Goal: Task Accomplishment & Management: Use online tool/utility

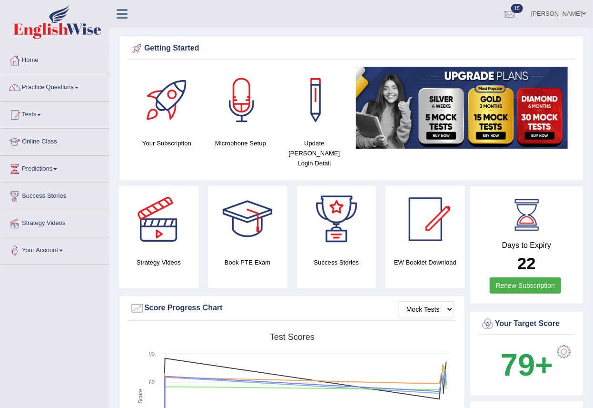
click at [583, 16] on link "pritima" at bounding box center [558, 12] width 69 height 25
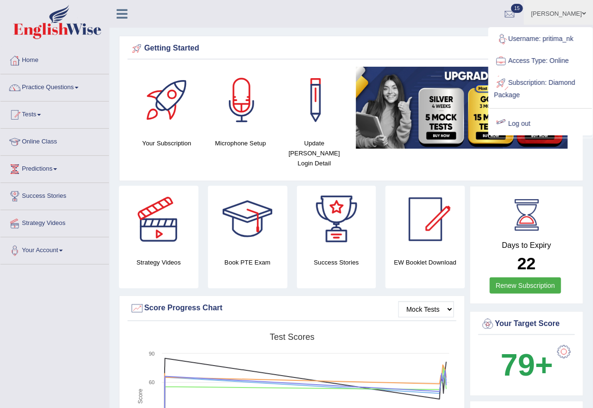
click at [530, 120] on link "Log out" at bounding box center [540, 124] width 103 height 22
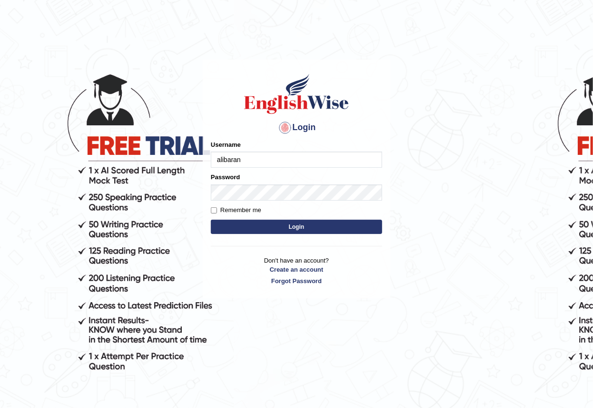
type input "alibaran"
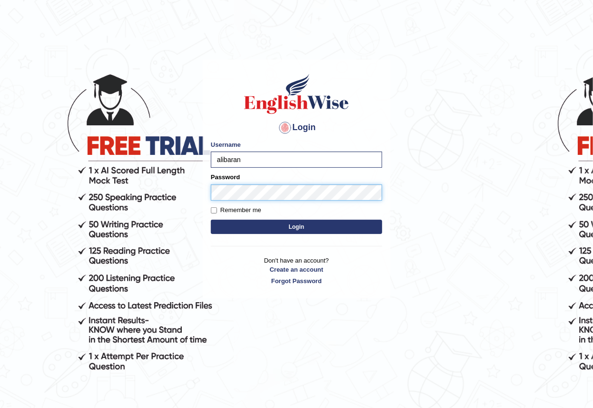
click at [211, 219] on button "Login" at bounding box center [296, 226] width 171 height 14
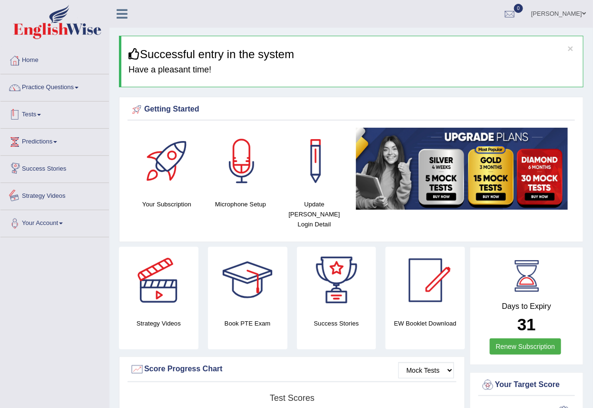
click at [50, 122] on link "Tests" at bounding box center [54, 113] width 109 height 24
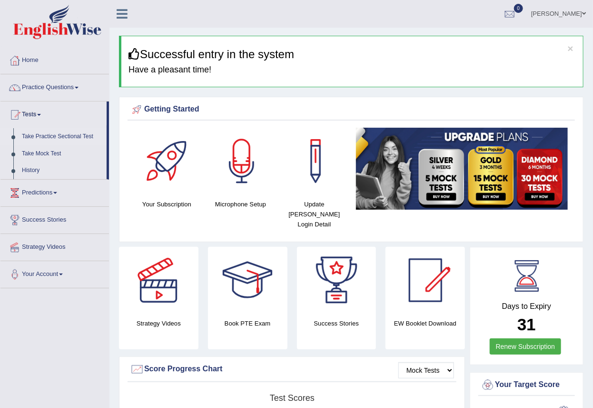
click at [0, 101] on link "Tests" at bounding box center [53, 113] width 106 height 24
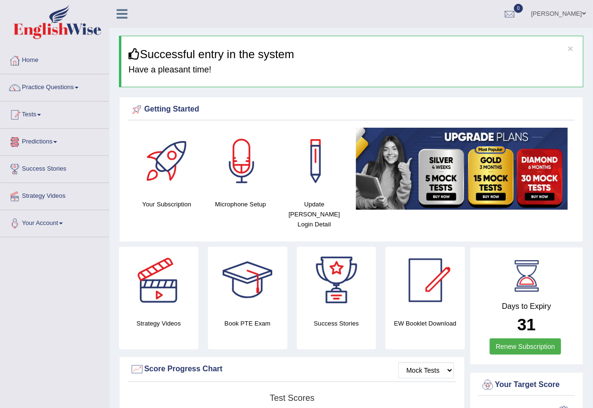
click at [47, 121] on link "Tests" at bounding box center [54, 113] width 109 height 24
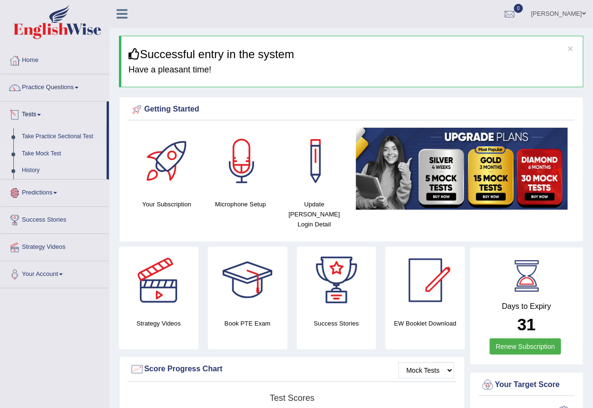
click at [47, 153] on link "Take Mock Test" at bounding box center [62, 153] width 89 height 17
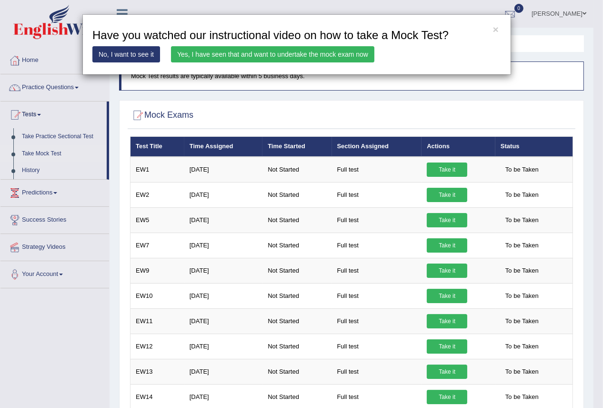
click at [238, 51] on link "Yes, I have seen that and want to undertake the mock exam now" at bounding box center [272, 54] width 203 height 16
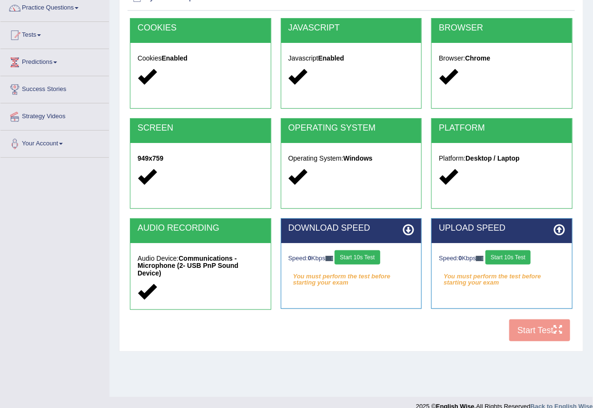
scroll to position [92, 0]
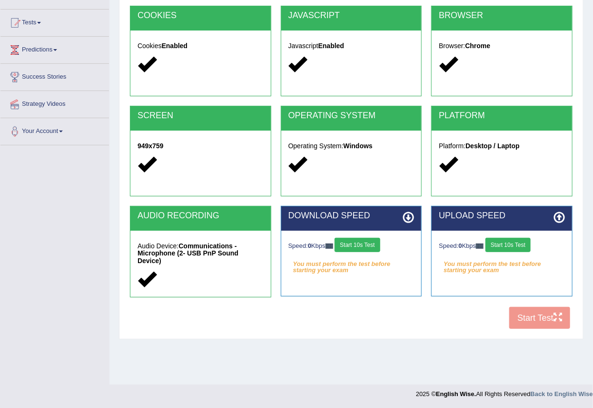
click at [350, 239] on button "Start 10s Test" at bounding box center [357, 245] width 45 height 14
click at [517, 240] on button "Start 10s Test" at bounding box center [508, 245] width 45 height 14
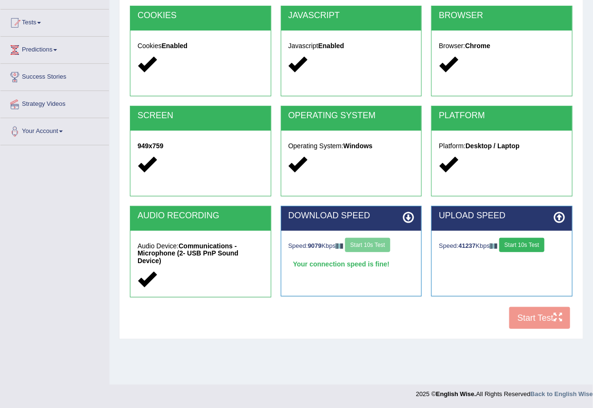
click at [521, 245] on button "Start 10s Test" at bounding box center [521, 245] width 45 height 14
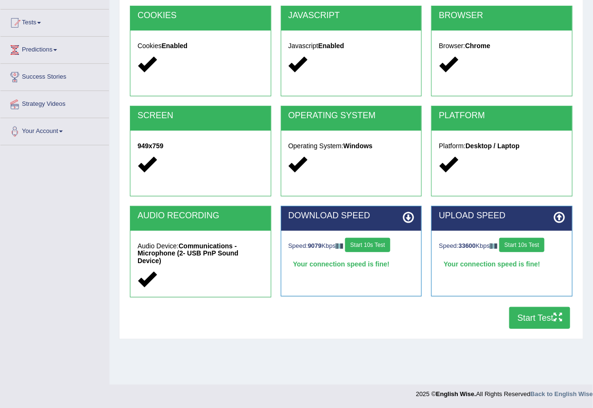
click at [541, 323] on button "Start Test" at bounding box center [539, 318] width 61 height 22
